Goal: Task Accomplishment & Management: Manage account settings

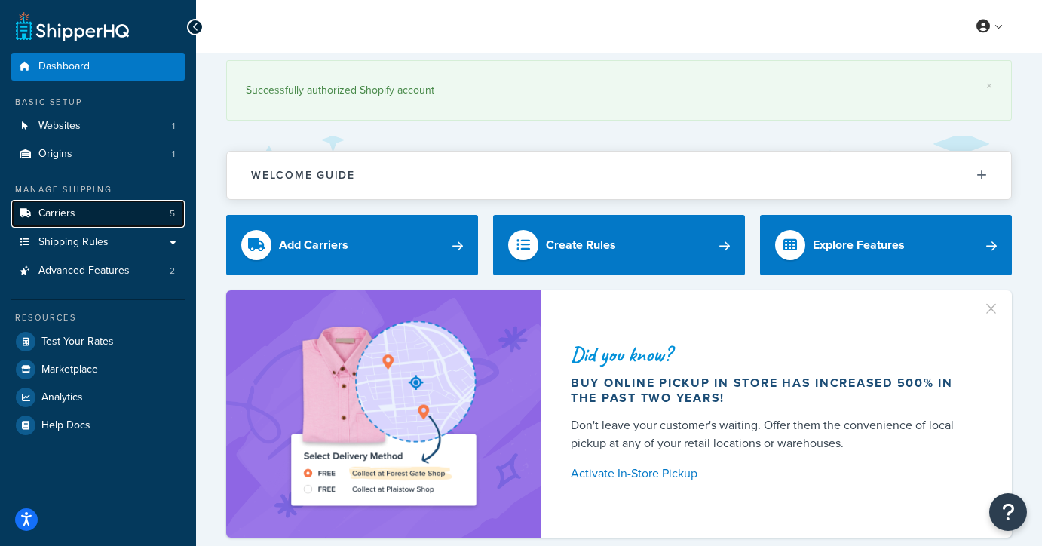
click at [112, 211] on link "Carriers 5" at bounding box center [97, 214] width 173 height 28
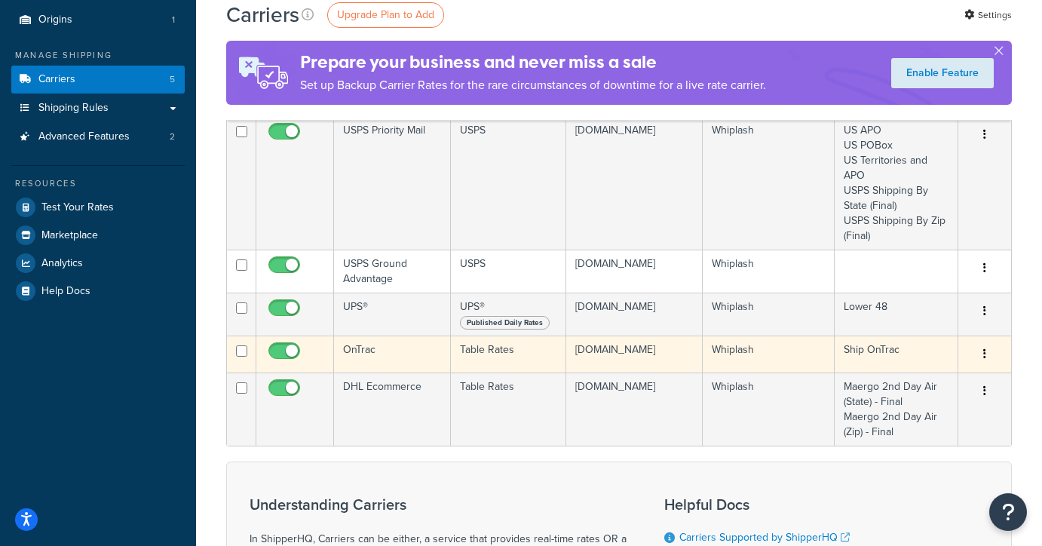
scroll to position [139, 0]
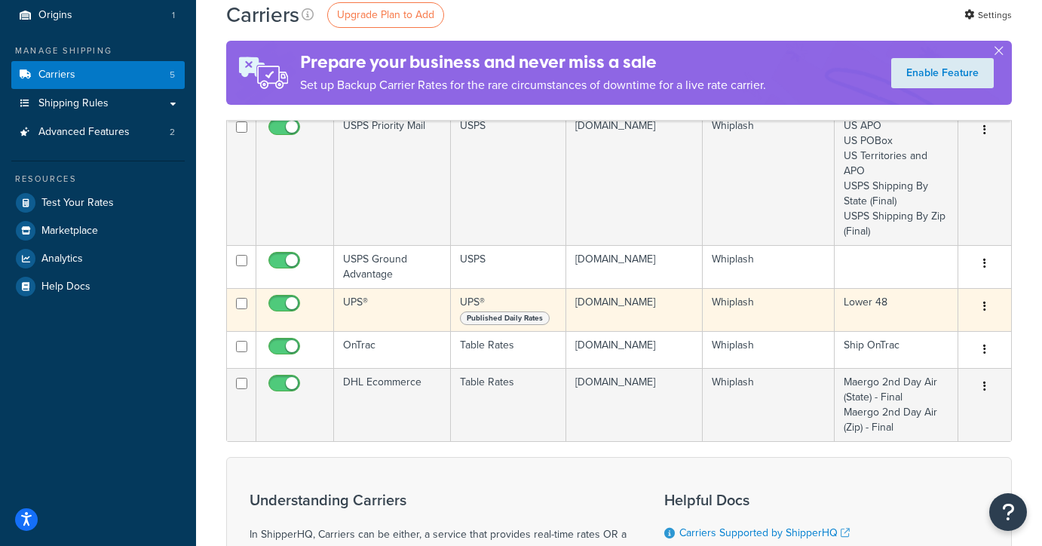
click at [375, 321] on td "UPS®" at bounding box center [392, 309] width 117 height 43
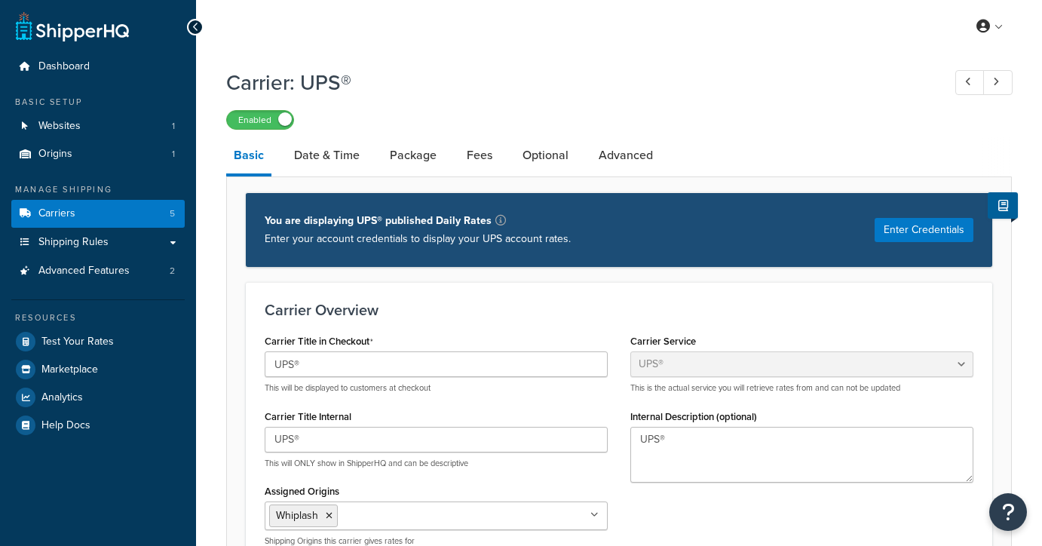
select select "ups"
click at [314, 157] on link "Date & Time" at bounding box center [326, 155] width 81 height 36
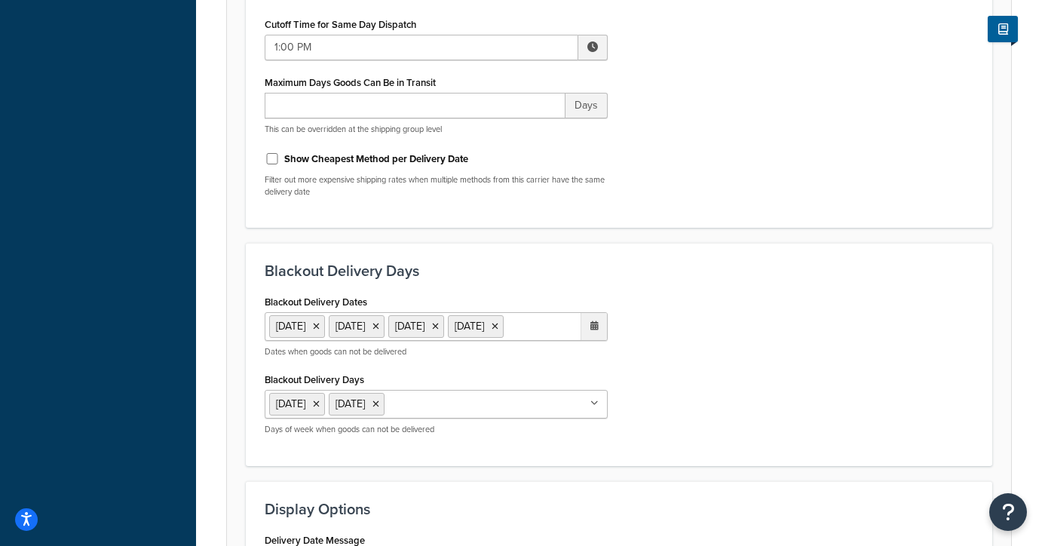
scroll to position [455, 0]
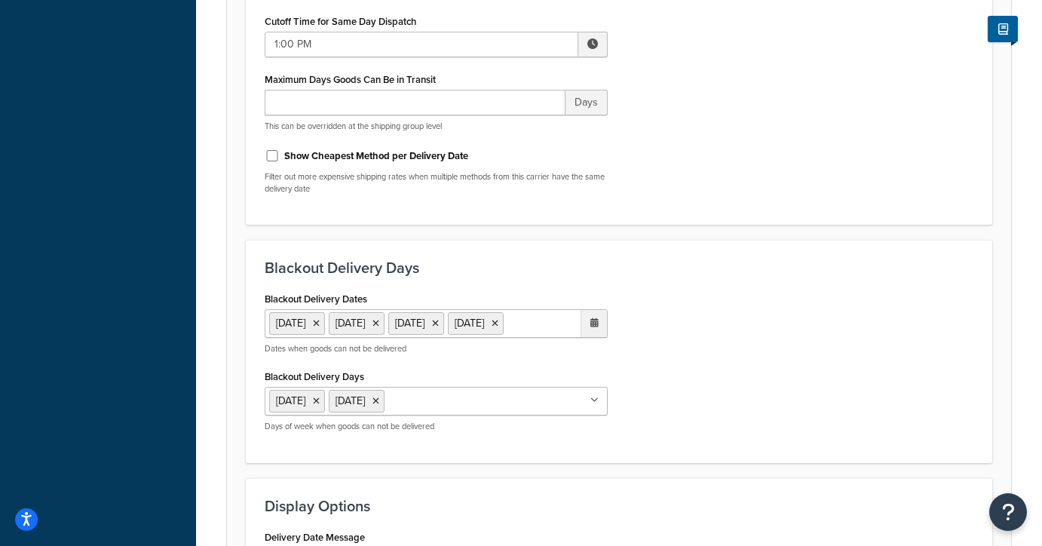
click at [465, 338] on ul "[DATE] [DATE] [DATE] [DATE]" at bounding box center [436, 323] width 343 height 29
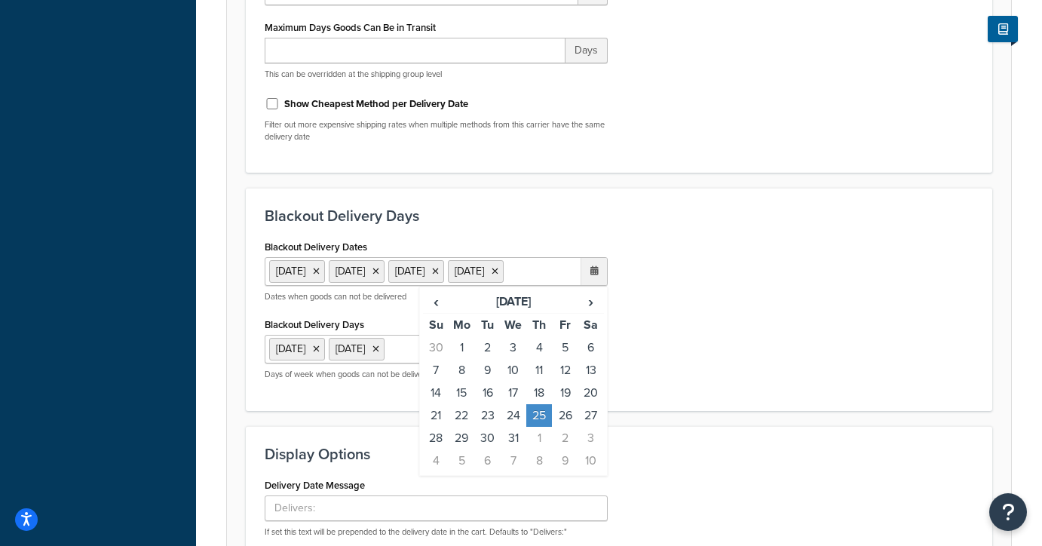
scroll to position [513, 0]
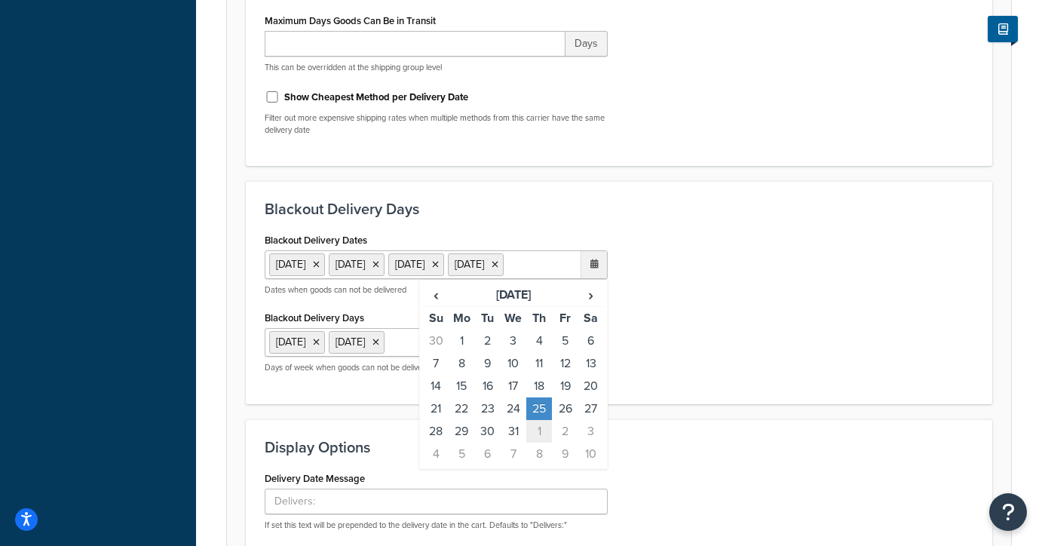
click at [535, 442] on td "1" at bounding box center [539, 431] width 26 height 23
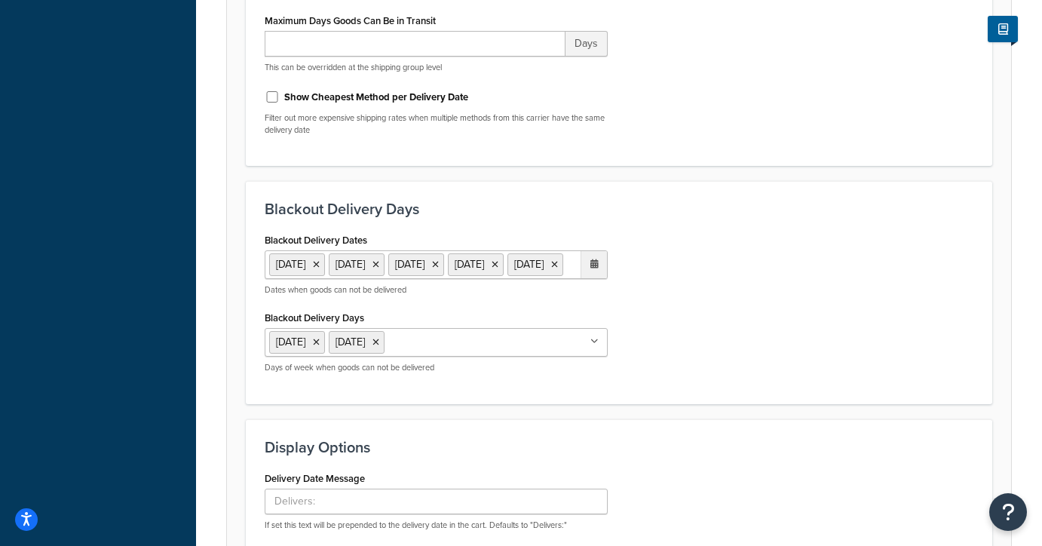
click at [650, 330] on div "Blackout Delivery Dates 1 Sep 2025 11 Nov 2025 27 Nov 2025 25 Dec 2025 1 Jan 20…" at bounding box center [618, 307] width 731 height 156
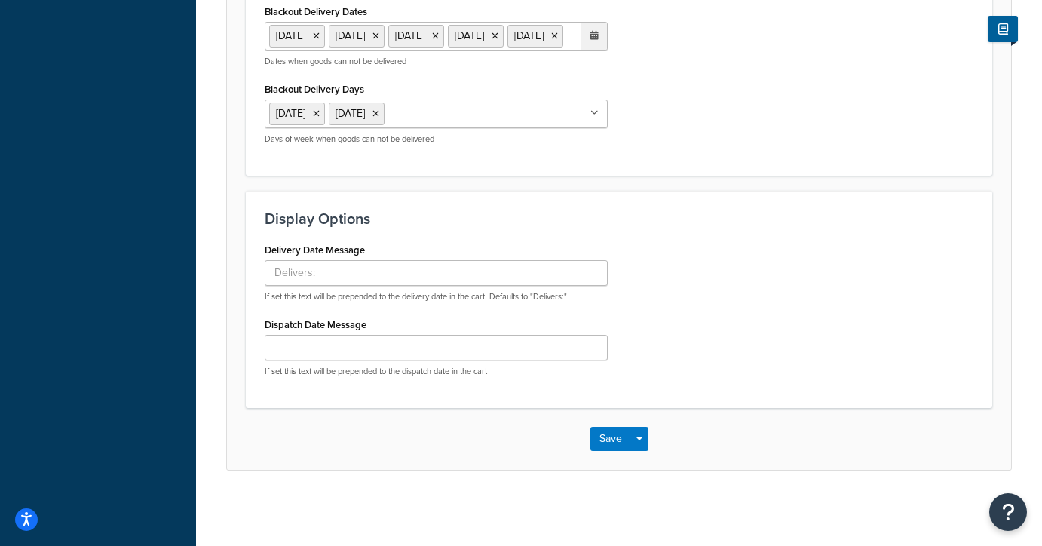
scroll to position [770, 0]
click at [608, 434] on button "Save" at bounding box center [610, 439] width 41 height 24
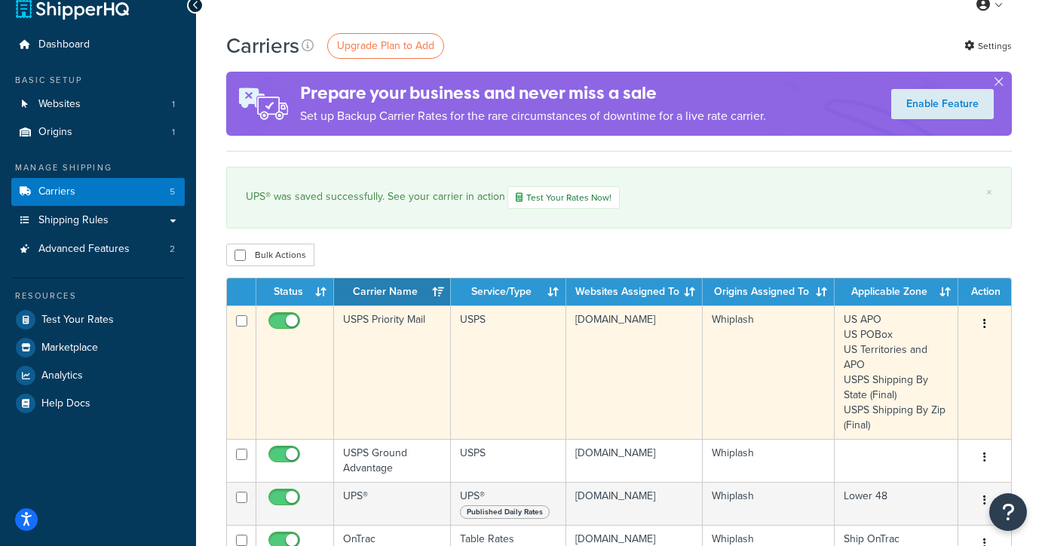
scroll to position [146, 0]
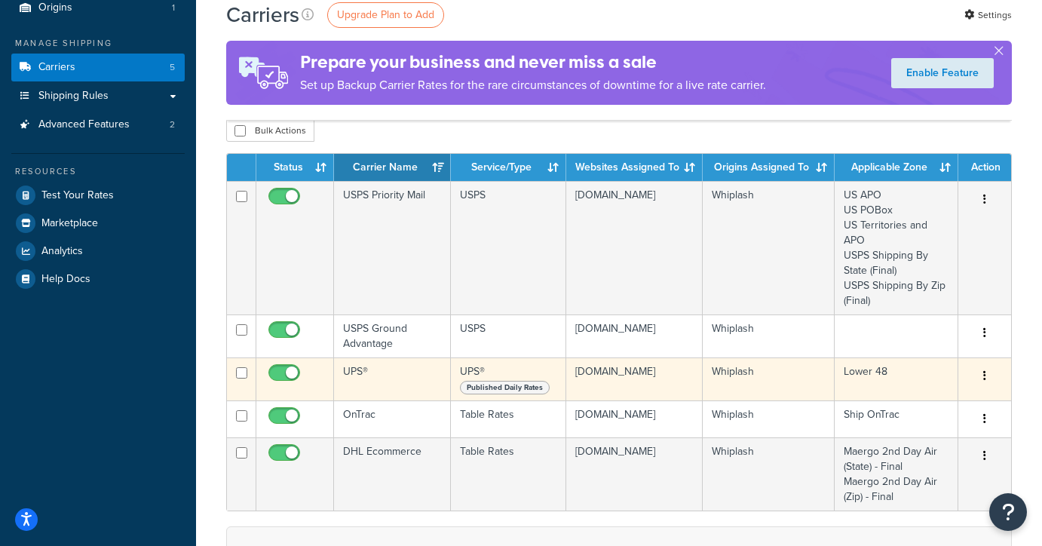
click at [400, 387] on td "UPS®" at bounding box center [392, 378] width 117 height 43
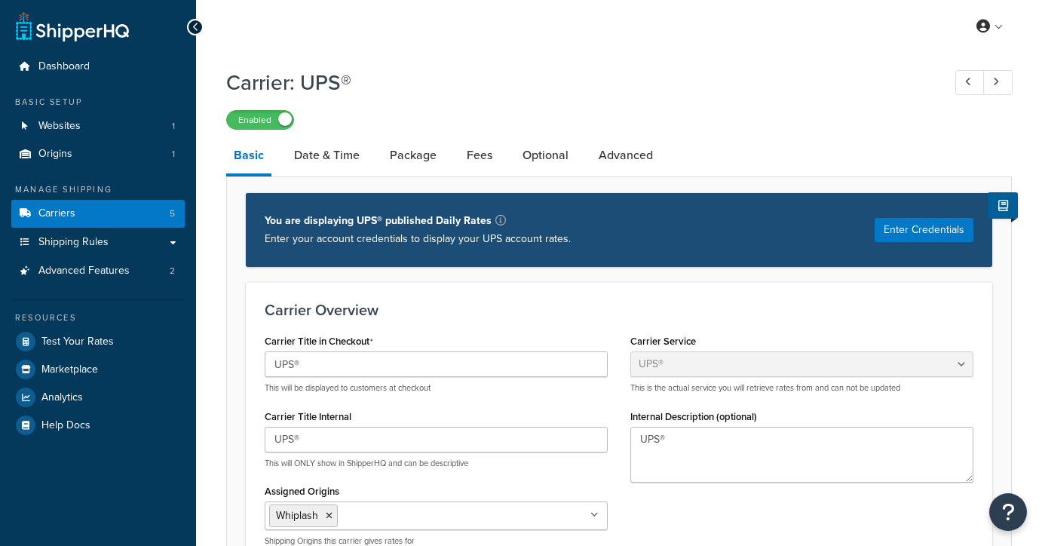
select select "ups"
click at [478, 164] on link "Fees" at bounding box center [479, 155] width 41 height 36
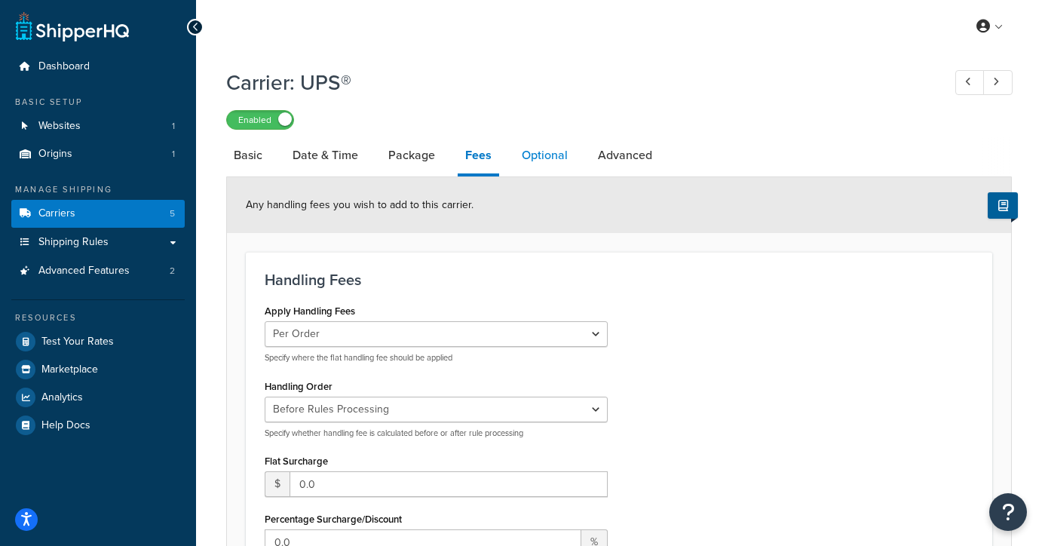
click at [548, 155] on link "Optional" at bounding box center [544, 155] width 61 height 36
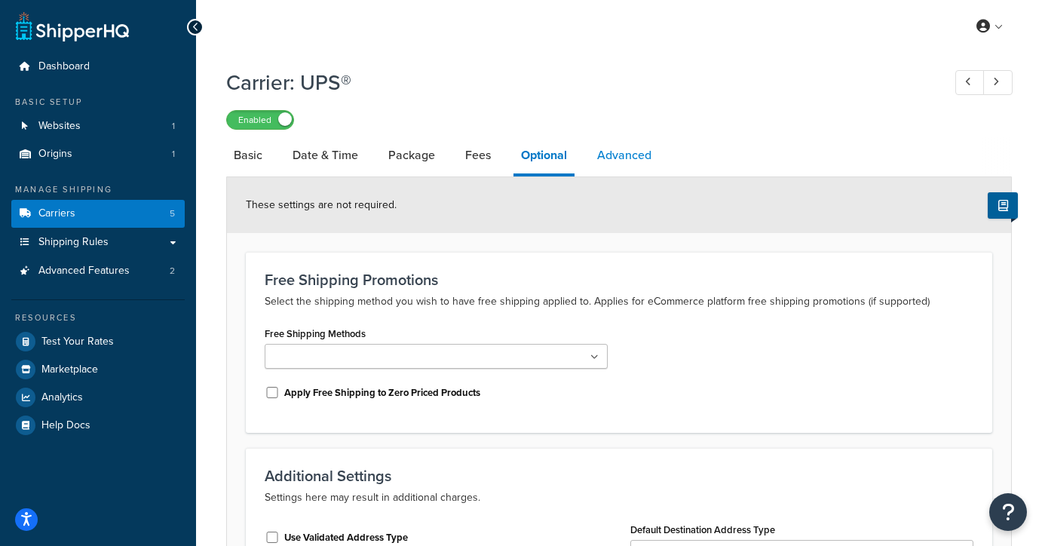
click at [624, 158] on link "Advanced" at bounding box center [623, 155] width 69 height 36
select select "false"
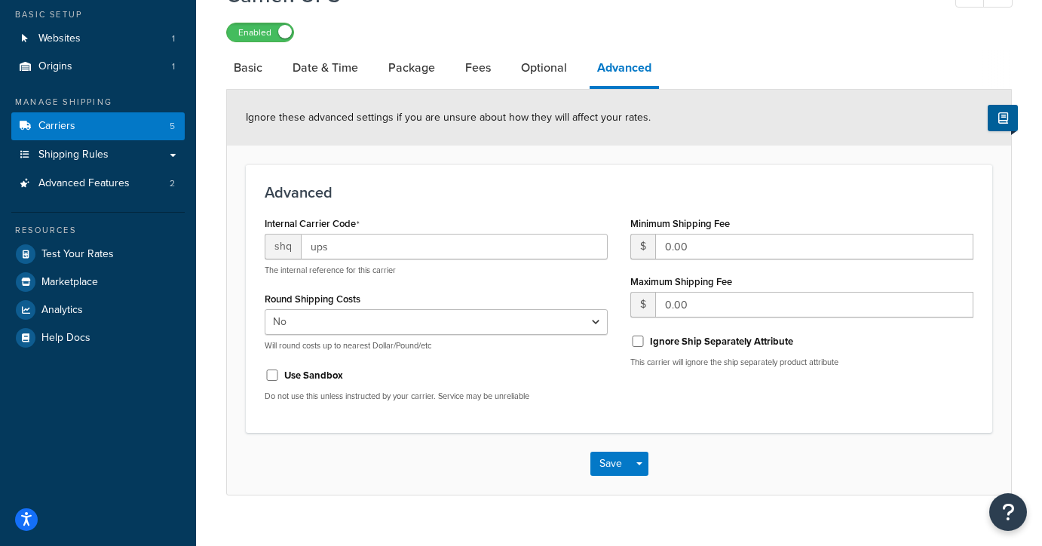
scroll to position [113, 0]
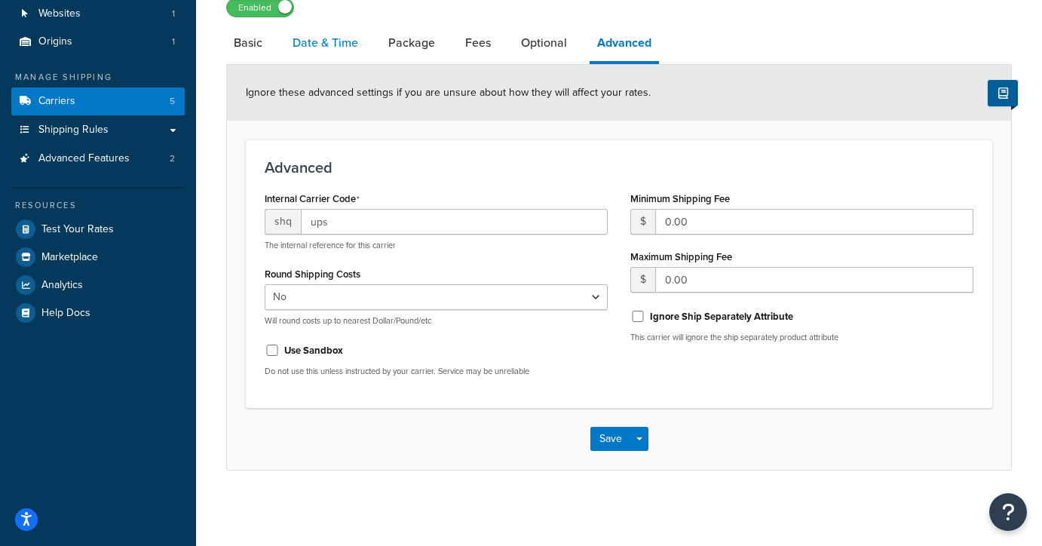
click at [316, 47] on link "Date & Time" at bounding box center [325, 43] width 81 height 36
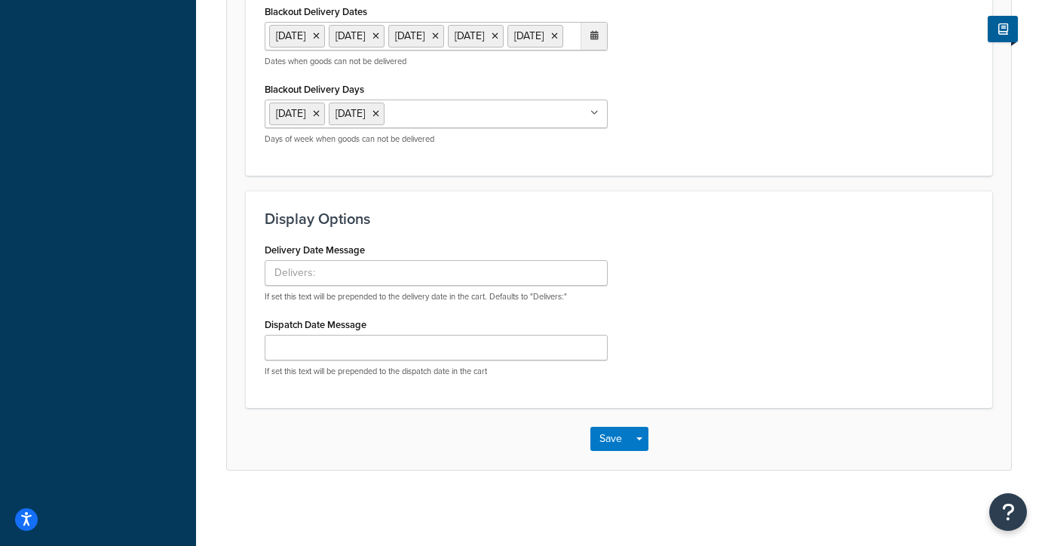
scroll to position [769, 0]
click at [600, 433] on button "Save" at bounding box center [610, 439] width 41 height 24
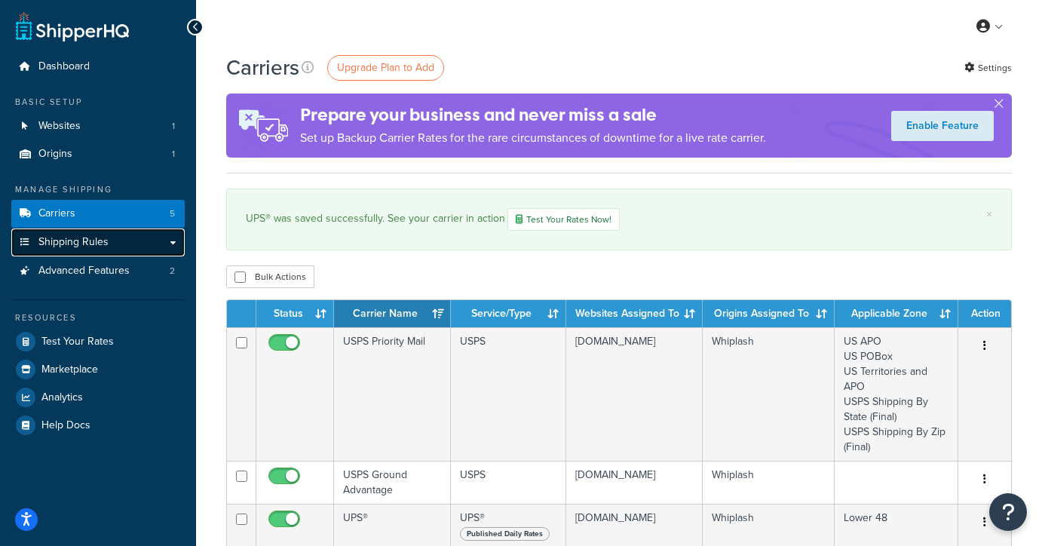
click at [90, 246] on span "Shipping Rules" at bounding box center [73, 242] width 70 height 13
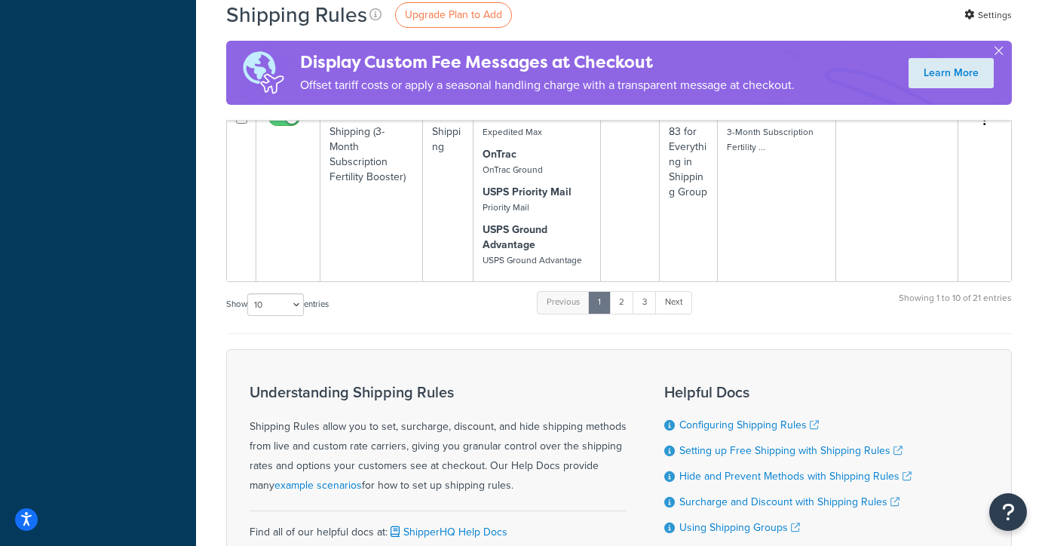
scroll to position [1768, 0]
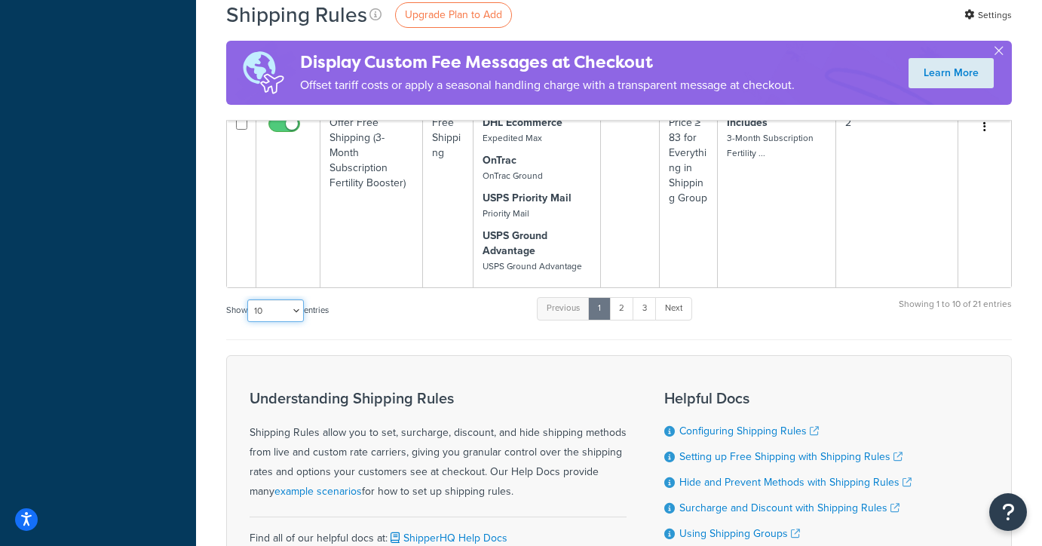
click at [286, 316] on select "10 15 25 50 100 1000" at bounding box center [275, 310] width 57 height 23
select select "50"
click at [249, 300] on select "10 15 25 50 100 1000" at bounding box center [275, 310] width 57 height 23
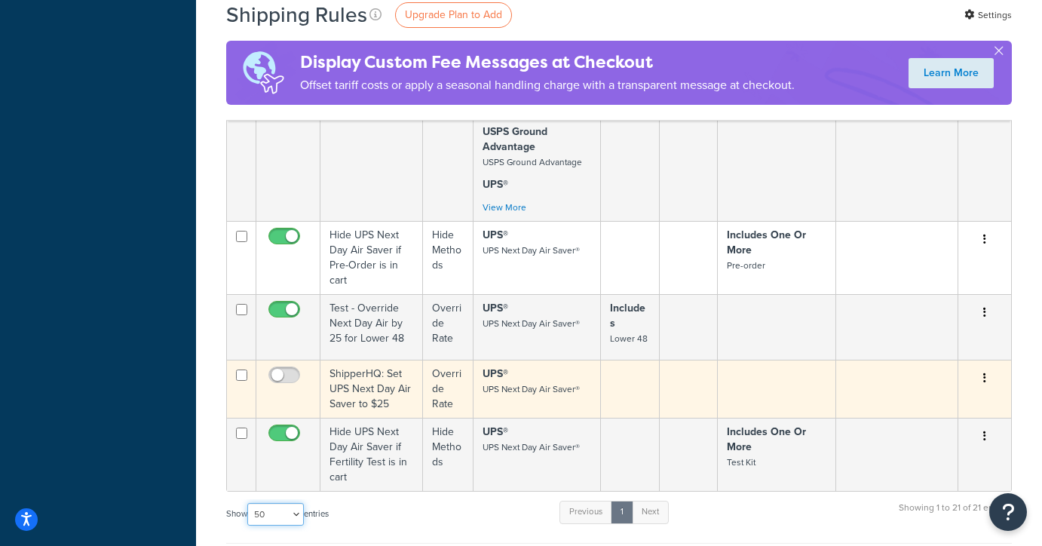
scroll to position [3178, 0]
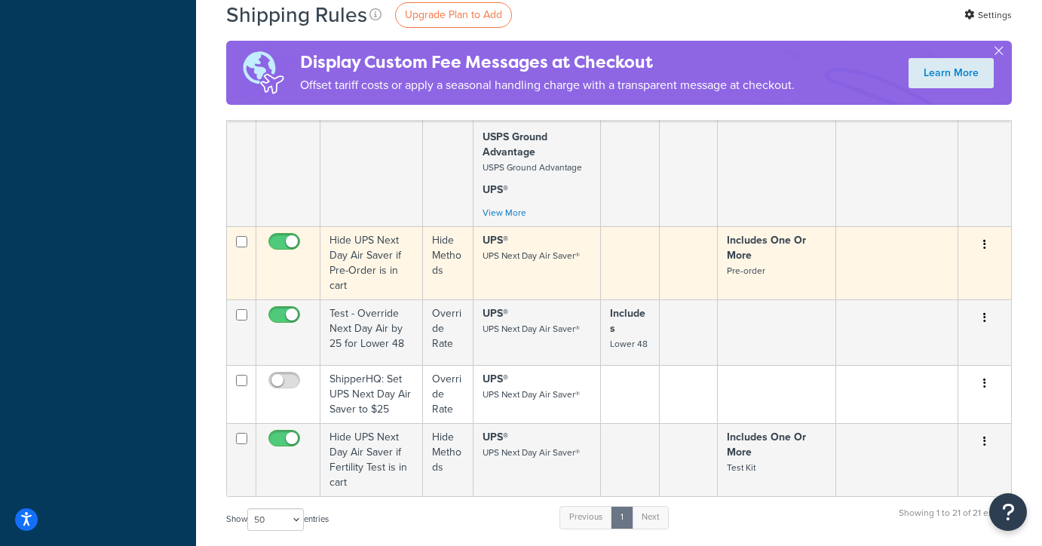
click at [381, 250] on td "Hide UPS Next Day Air Saver if Pre-Order is in cart" at bounding box center [371, 262] width 103 height 73
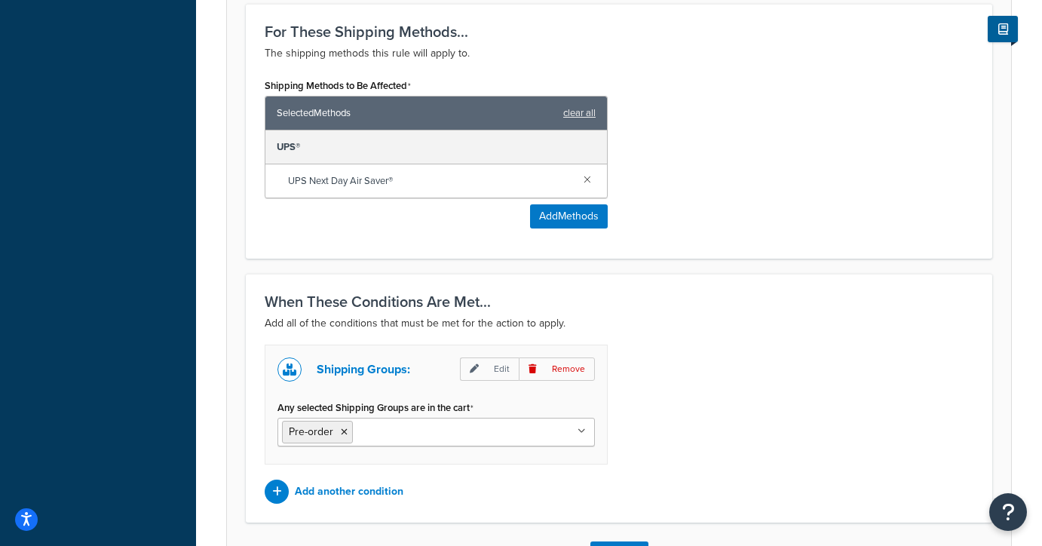
scroll to position [676, 0]
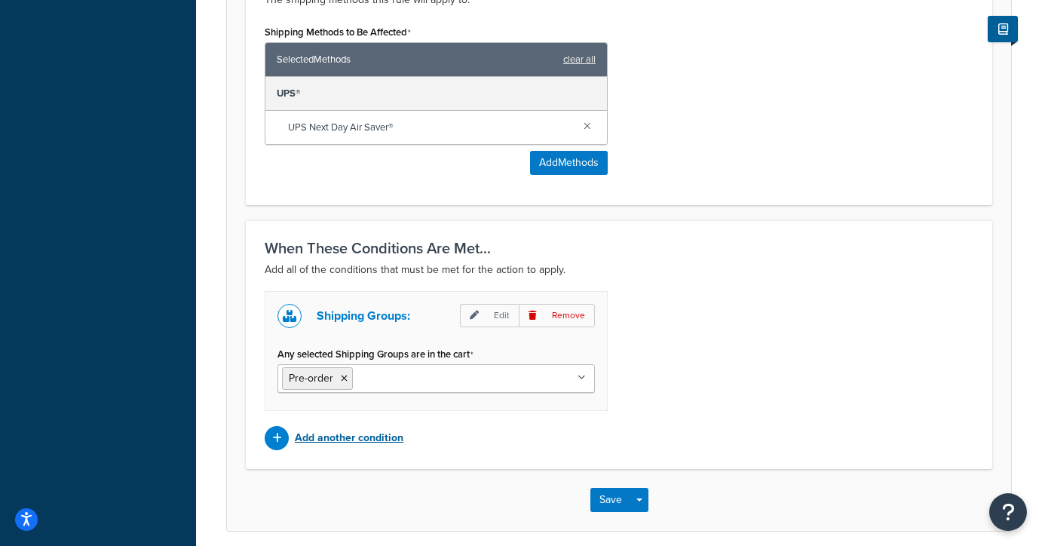
click at [401, 433] on p "Add another condition" at bounding box center [349, 437] width 109 height 21
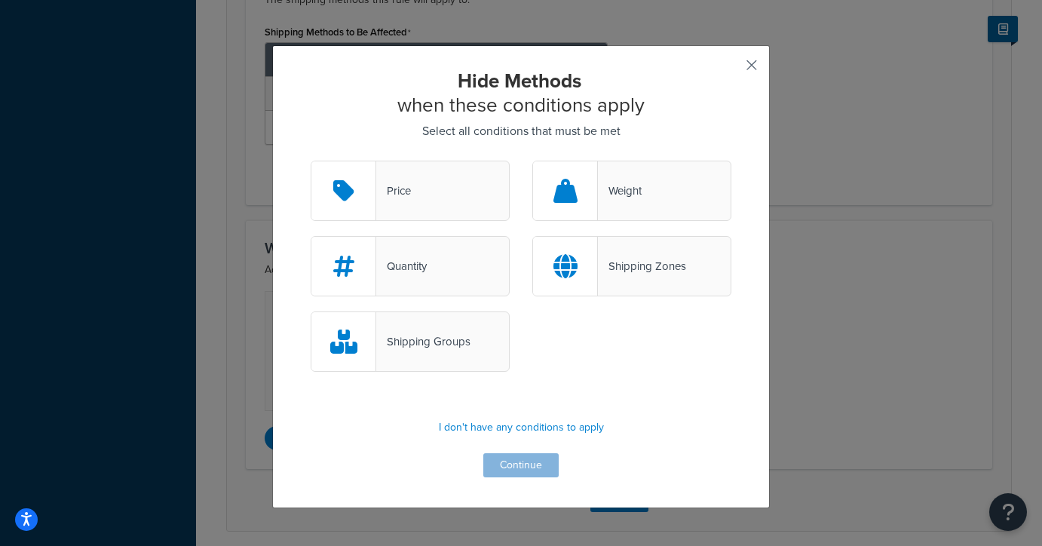
click at [731, 72] on button "button" at bounding box center [729, 71] width 4 height 4
